Goal: Task Accomplishment & Management: Manage account settings

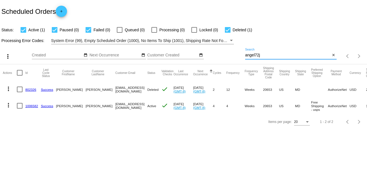
drag, startPoint x: 262, startPoint y: 53, endPoint x: 220, endPoint y: 52, distance: 41.9
click at [220, 52] on div "more_vert Sep Jan Feb Mar [DATE]" at bounding box center [183, 54] width 367 height 20
paste input "743011"
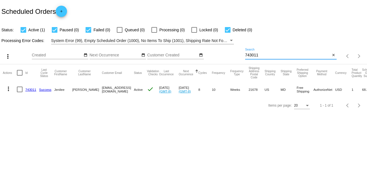
click at [7, 88] on mat-icon "more_vert" at bounding box center [8, 88] width 7 height 7
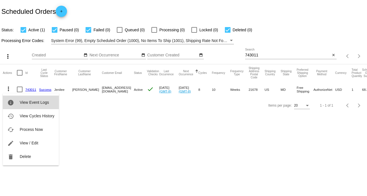
click at [37, 102] on span "View Event Logs" at bounding box center [34, 102] width 29 height 5
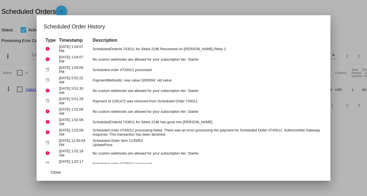
drag, startPoint x: 64, startPoint y: 133, endPoint x: 46, endPoint y: 37, distance: 97.3
click at [254, 110] on td "No custom webhooks are allowed for your subscription tier: Starter" at bounding box center [207, 111] width 232 height 10
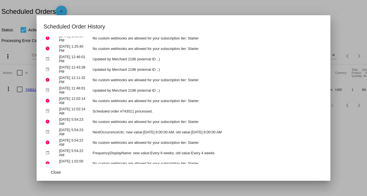
scroll to position [394, 0]
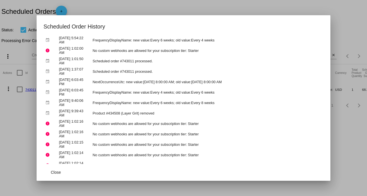
click at [341, 122] on div at bounding box center [183, 98] width 367 height 196
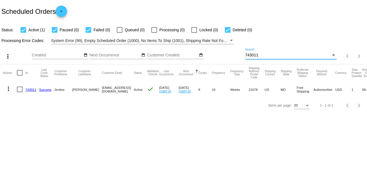
drag, startPoint x: 260, startPoint y: 54, endPoint x: 178, endPoint y: 60, distance: 82.1
click at [178, 60] on div "more_vert Sep Jan Feb Mar [DATE]" at bounding box center [183, 54] width 367 height 20
type input "971896"
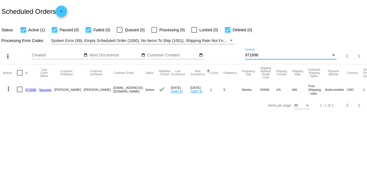
click at [29, 88] on link "971896" at bounding box center [30, 90] width 11 height 4
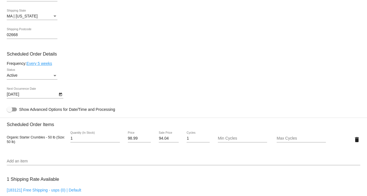
scroll to position [310, 0]
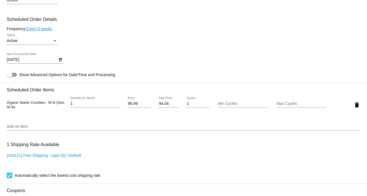
click at [64, 128] on input "Add an item" at bounding box center [183, 126] width 353 height 5
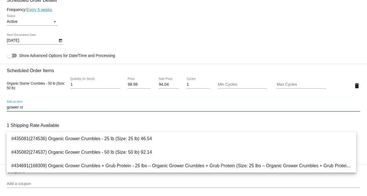
scroll to position [338, 0]
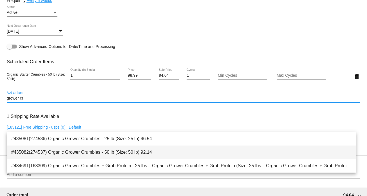
type input "grower cr"
click at [156, 154] on span "#435082(274537) Organic Grower Crumbles - 50 lb (Size: 50 lb) 92.14" at bounding box center [181, 152] width 340 height 14
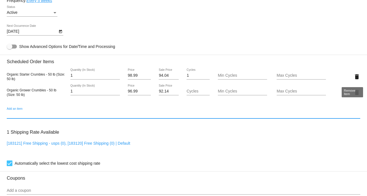
click at [356, 76] on mat-icon "delete" at bounding box center [356, 76] width 7 height 7
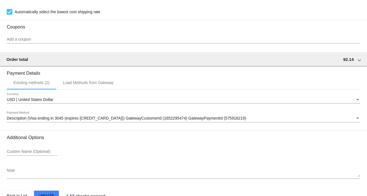
scroll to position [488, 0]
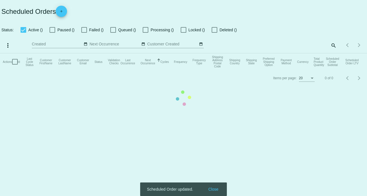
checkbox input "true"
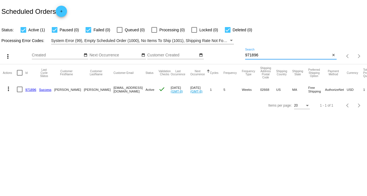
click at [262, 54] on input "971896" at bounding box center [288, 55] width 86 height 5
drag, startPoint x: 262, startPoint y: 54, endPoint x: 224, endPoint y: 55, distance: 38.3
click at [224, 55] on div "more_vert Sep Jan Feb Mar [DATE]" at bounding box center [183, 54] width 367 height 20
paste input "[EMAIL_ADDRESS][DOMAIN_NAME]"
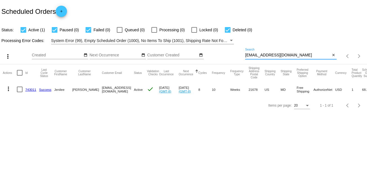
type input "[EMAIL_ADDRESS][DOMAIN_NAME]"
click at [28, 89] on link "743011" at bounding box center [30, 90] width 11 height 4
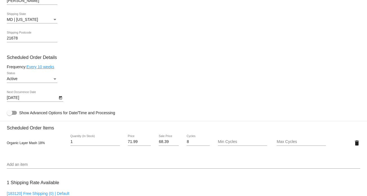
scroll to position [281, 0]
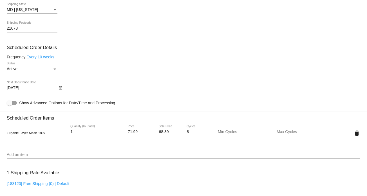
click at [62, 89] on icon "Open calendar" at bounding box center [61, 87] width 4 height 7
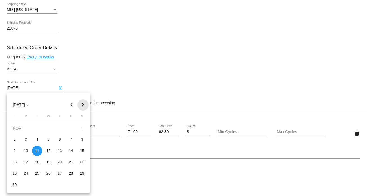
click at [82, 106] on button "Next month" at bounding box center [82, 104] width 11 height 11
click at [82, 104] on button "Next month" at bounding box center [82, 104] width 11 height 11
click at [36, 158] on div "20" at bounding box center [37, 162] width 10 height 10
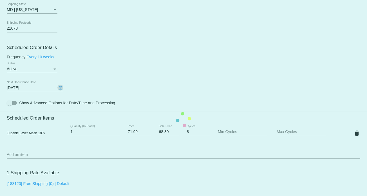
type input "[DATE]"
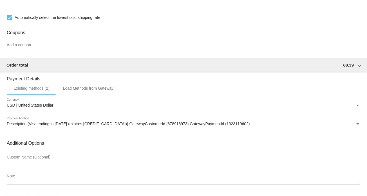
scroll to position [488, 0]
